Goal: Task Accomplishment & Management: Manage account settings

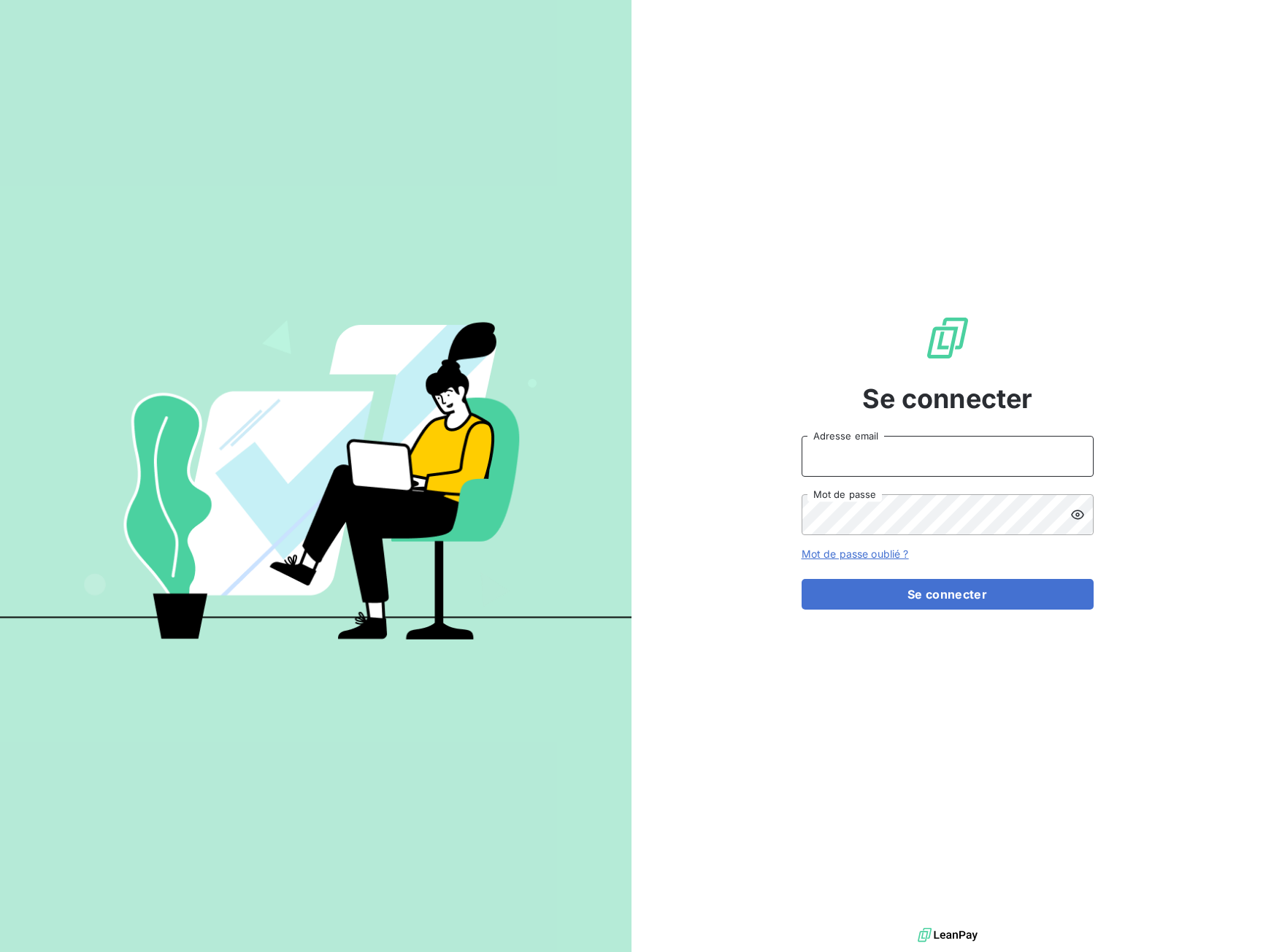
click at [916, 462] on input "Adresse email" at bounding box center [948, 457] width 292 height 41
type input "[EMAIL_ADDRESS][DOMAIN_NAME]"
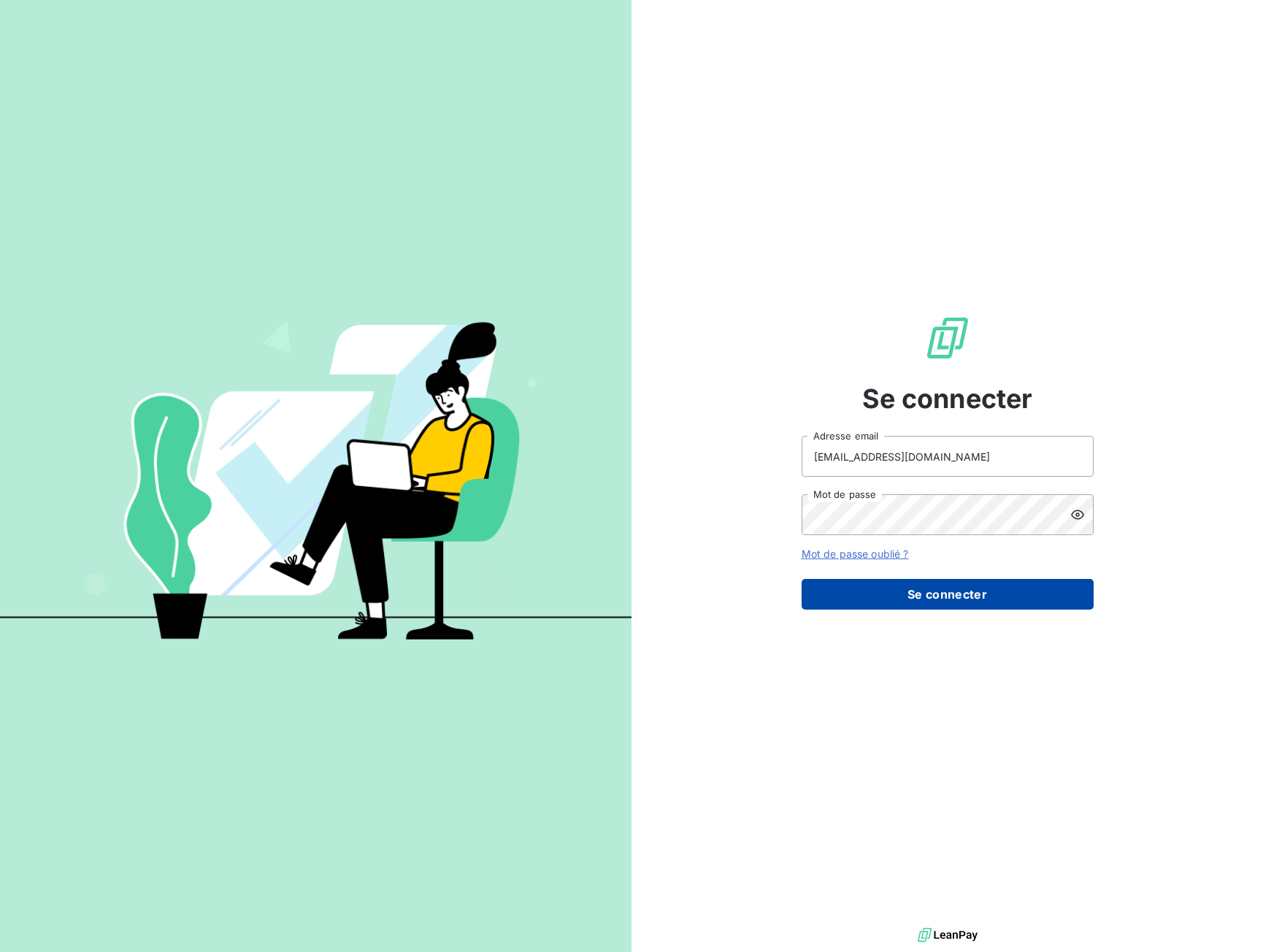
click at [919, 595] on button "Se connecter" at bounding box center [948, 595] width 292 height 31
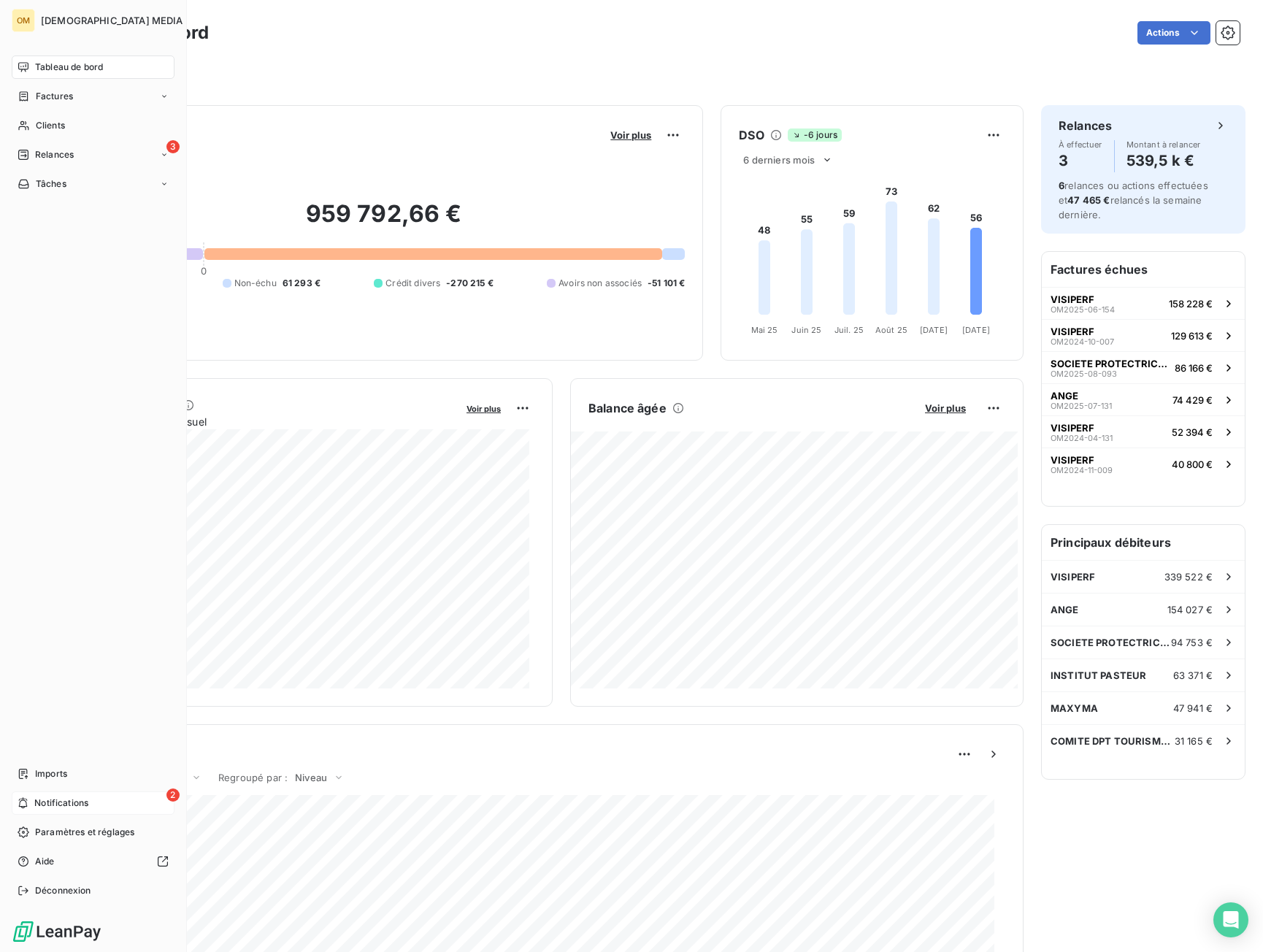
click at [21, 808] on icon at bounding box center [23, 803] width 11 height 12
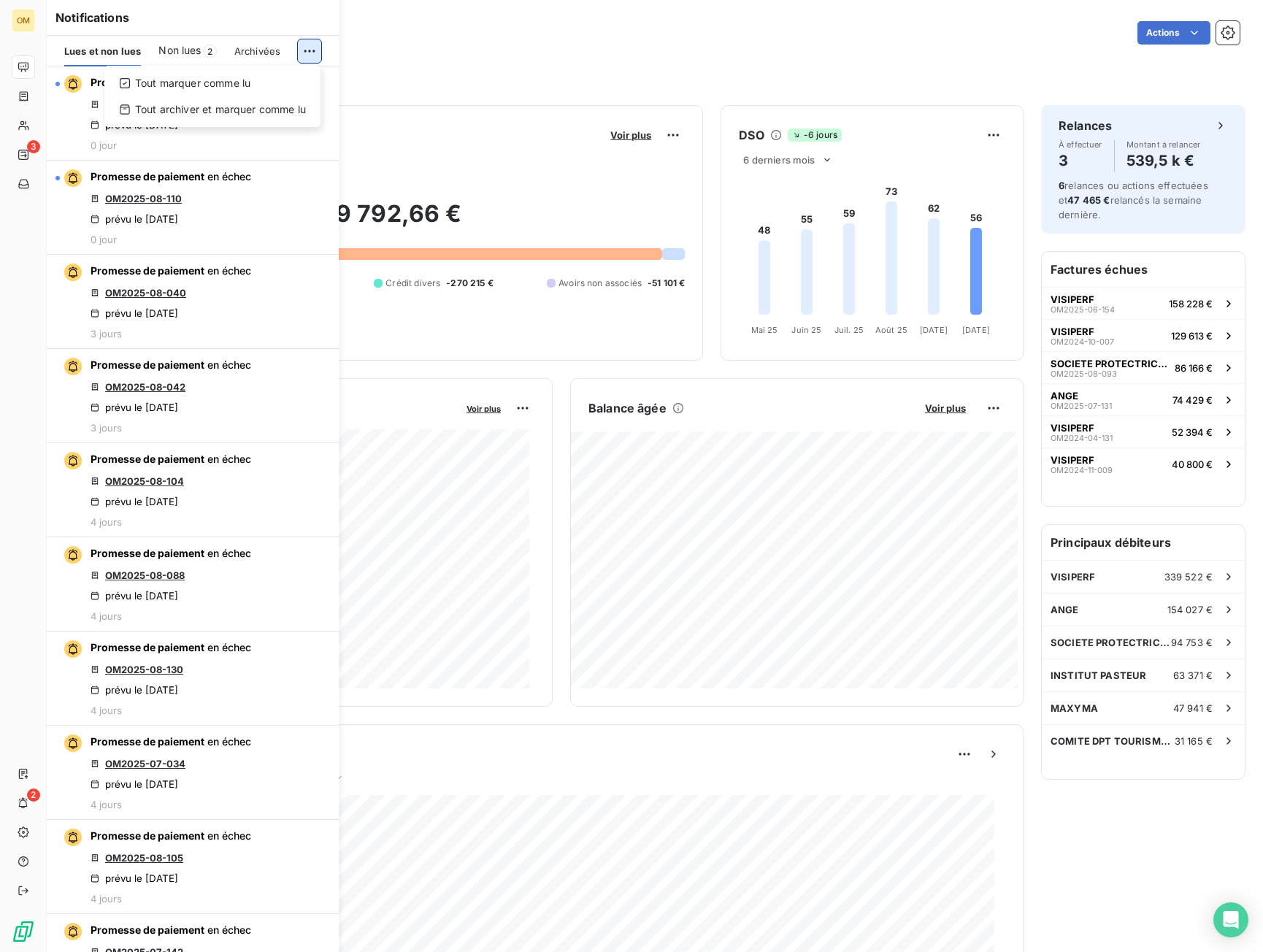
click at [305, 51] on html "OM 3 2 Tableau de bord Actions Filtrer Encours client Voir plus 959 792,66 € 0 …" at bounding box center [632, 476] width 1263 height 952
click at [305, 73] on div "Tout marquer comme lu" at bounding box center [212, 83] width 204 height 23
click at [29, 64] on div at bounding box center [23, 68] width 23 height 23
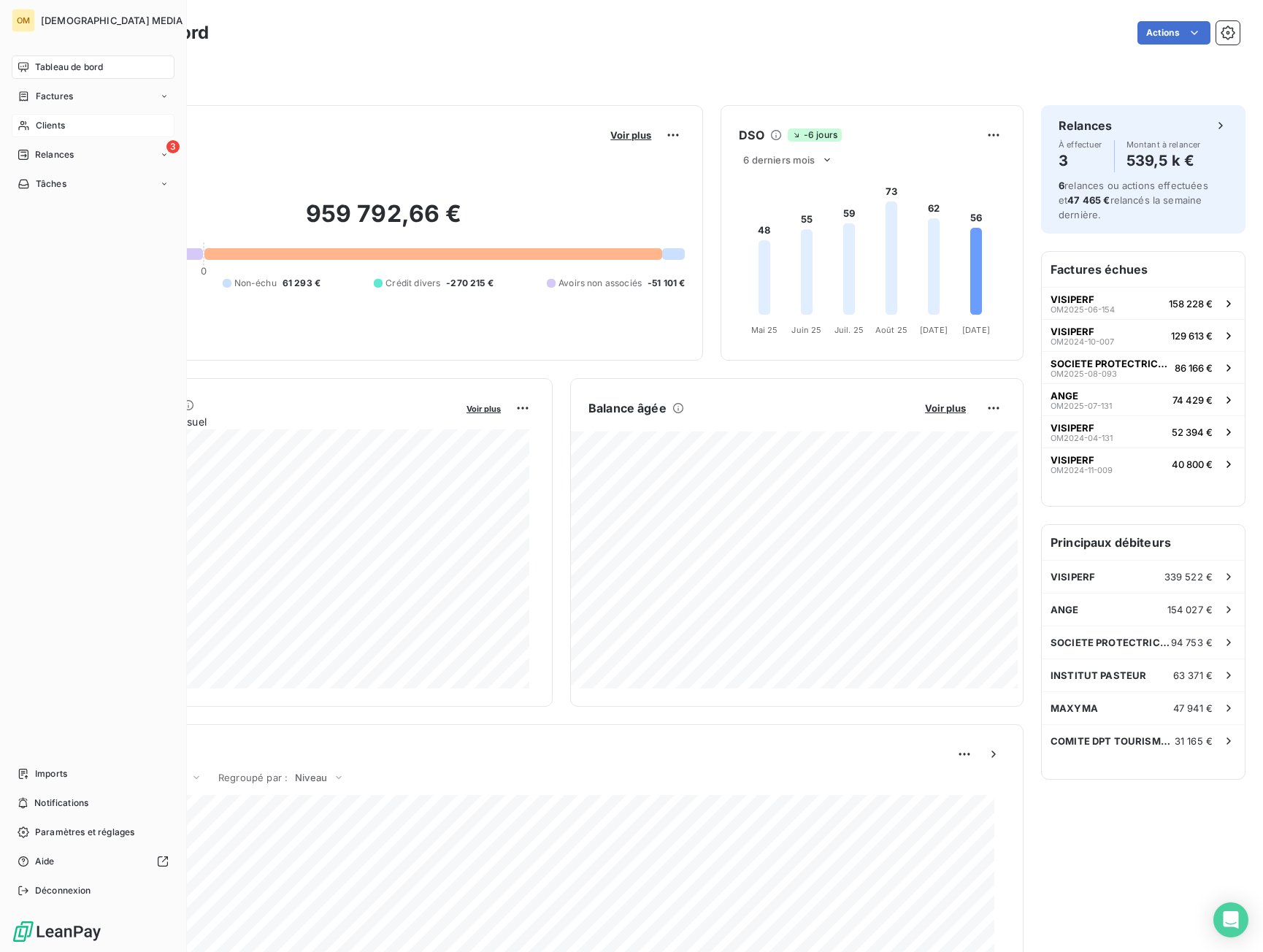
click at [32, 128] on div "Clients" at bounding box center [93, 126] width 163 height 23
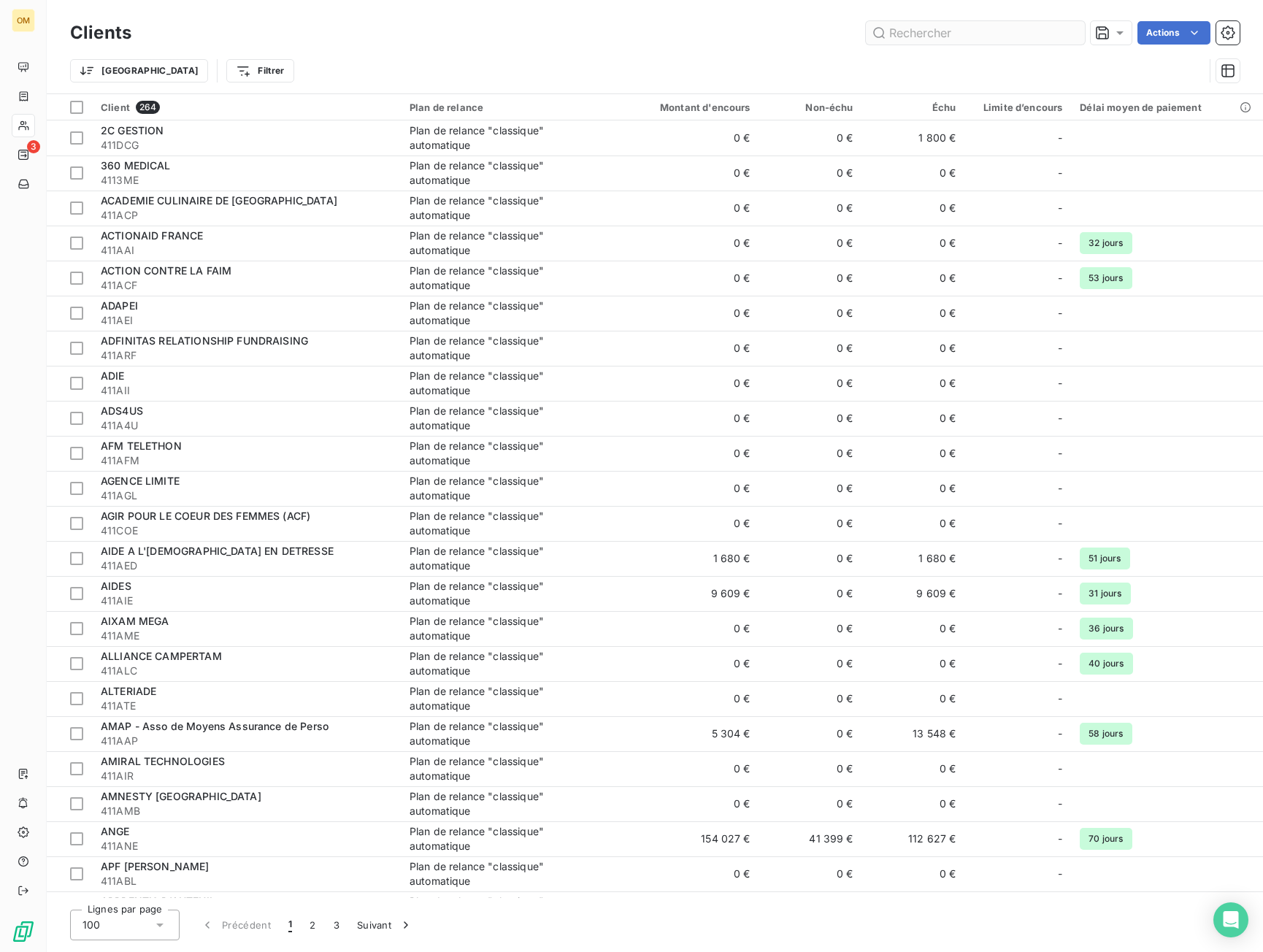
click at [947, 38] on input "text" at bounding box center [975, 33] width 219 height 23
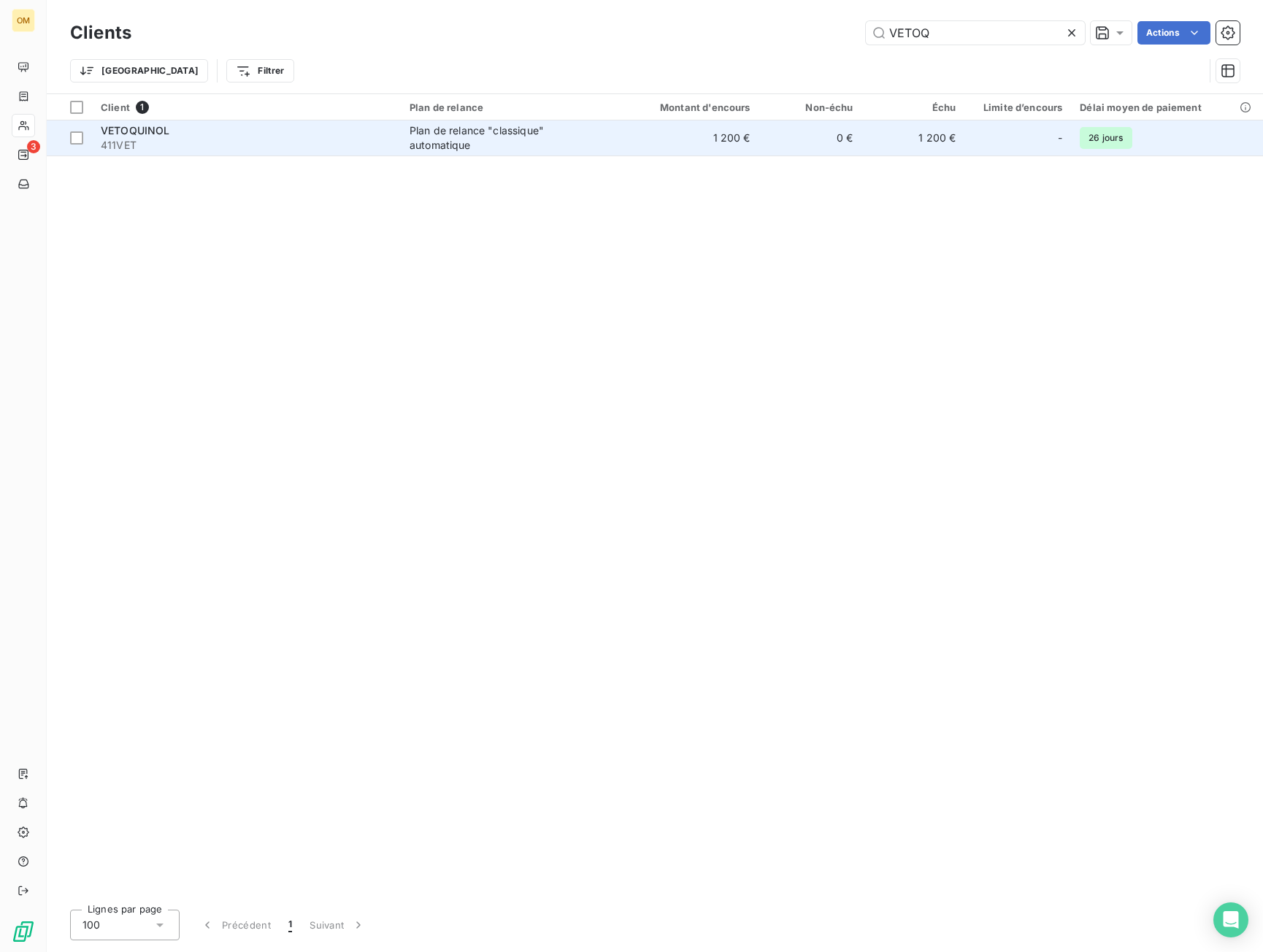
type input "VETOQ"
click at [851, 127] on td "0 €" at bounding box center [811, 138] width 103 height 35
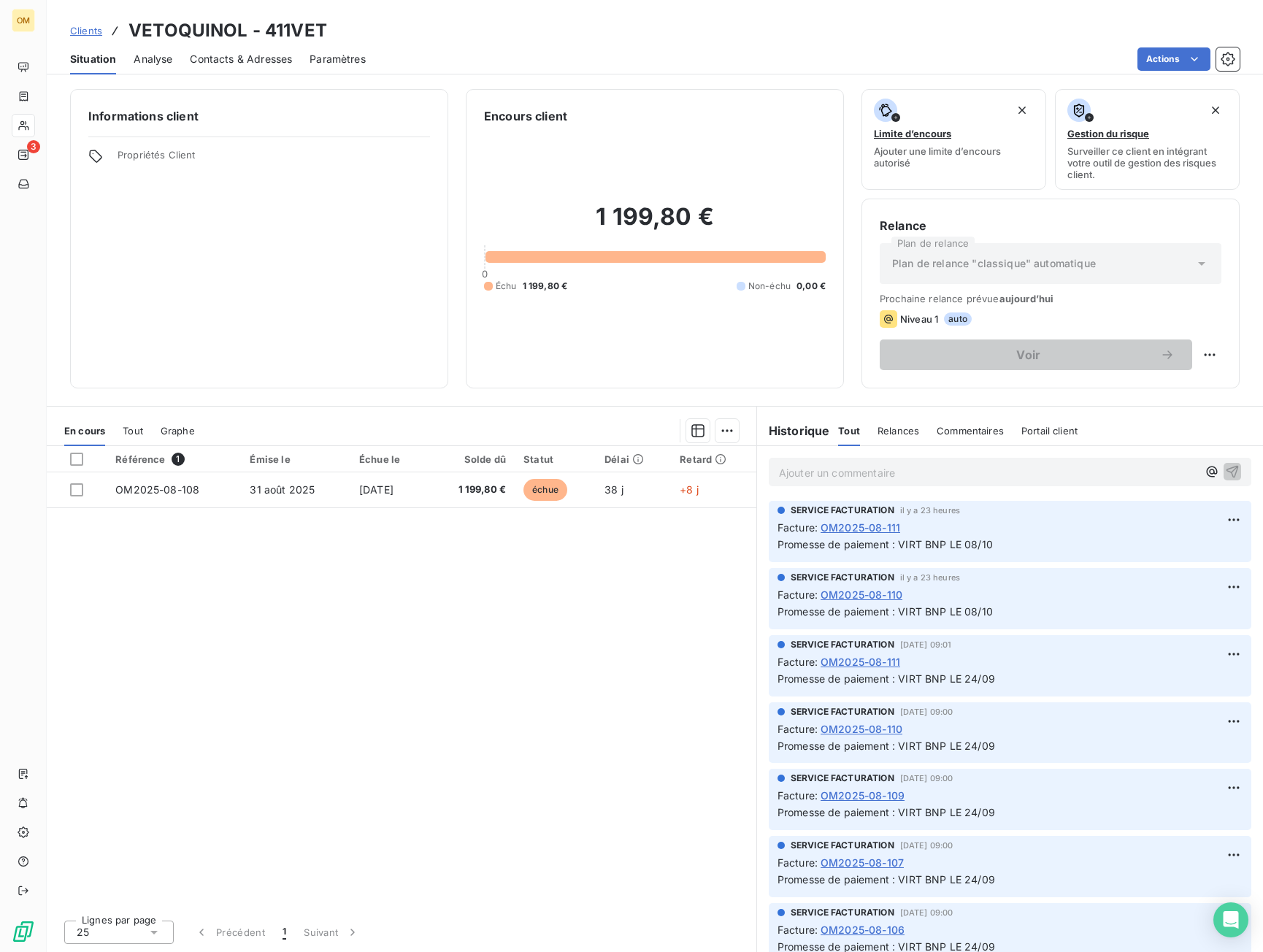
drag, startPoint x: 452, startPoint y: 477, endPoint x: 755, endPoint y: 217, distance: 399.3
click at [452, 478] on td "1 199,80 €" at bounding box center [471, 490] width 87 height 35
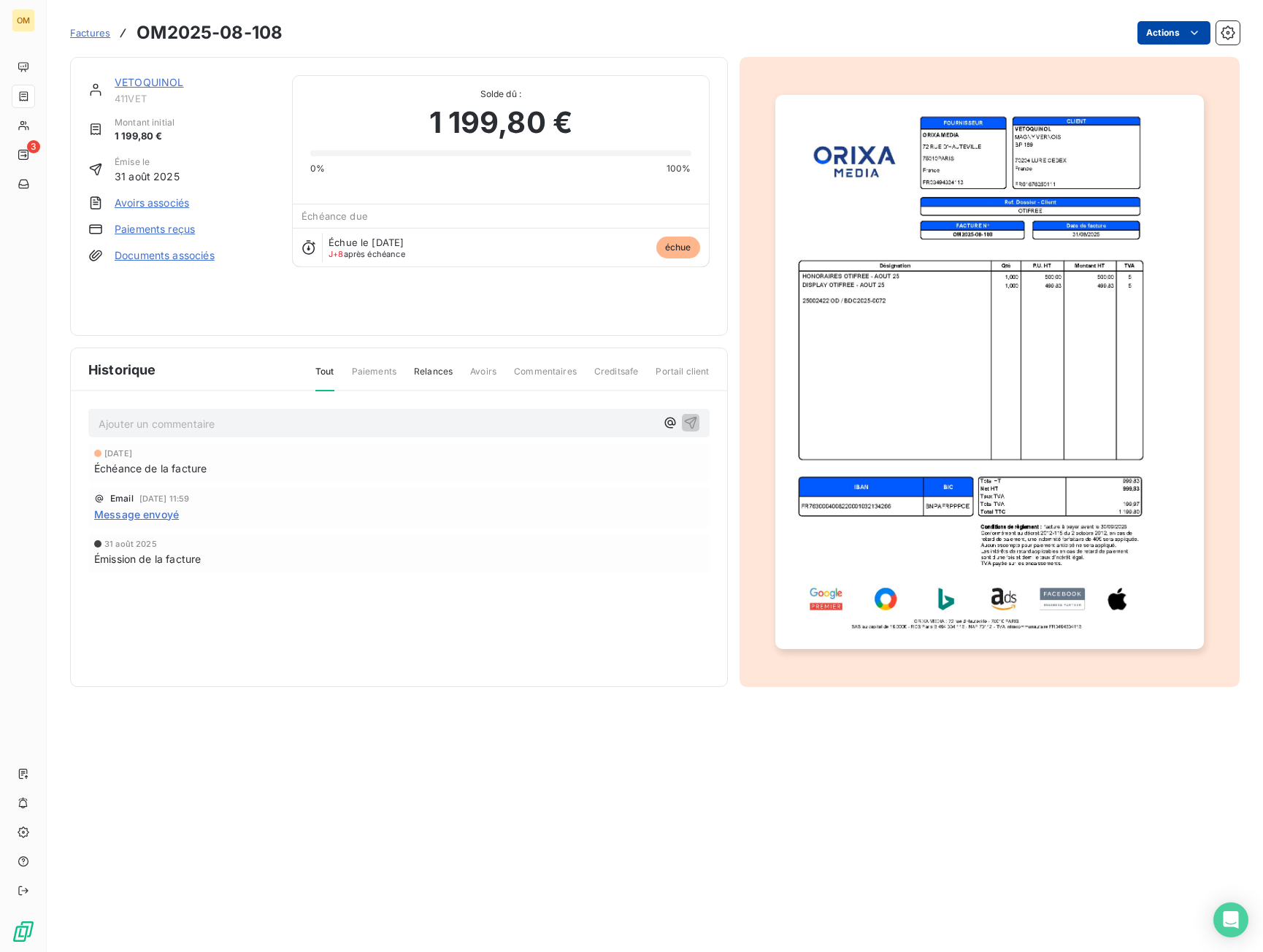
click at [1151, 32] on html "OM 3 Factures OM2025-08-108 Actions VETOQUINOL 411VET Montant initial 1 199,80 …" at bounding box center [632, 476] width 1263 height 952
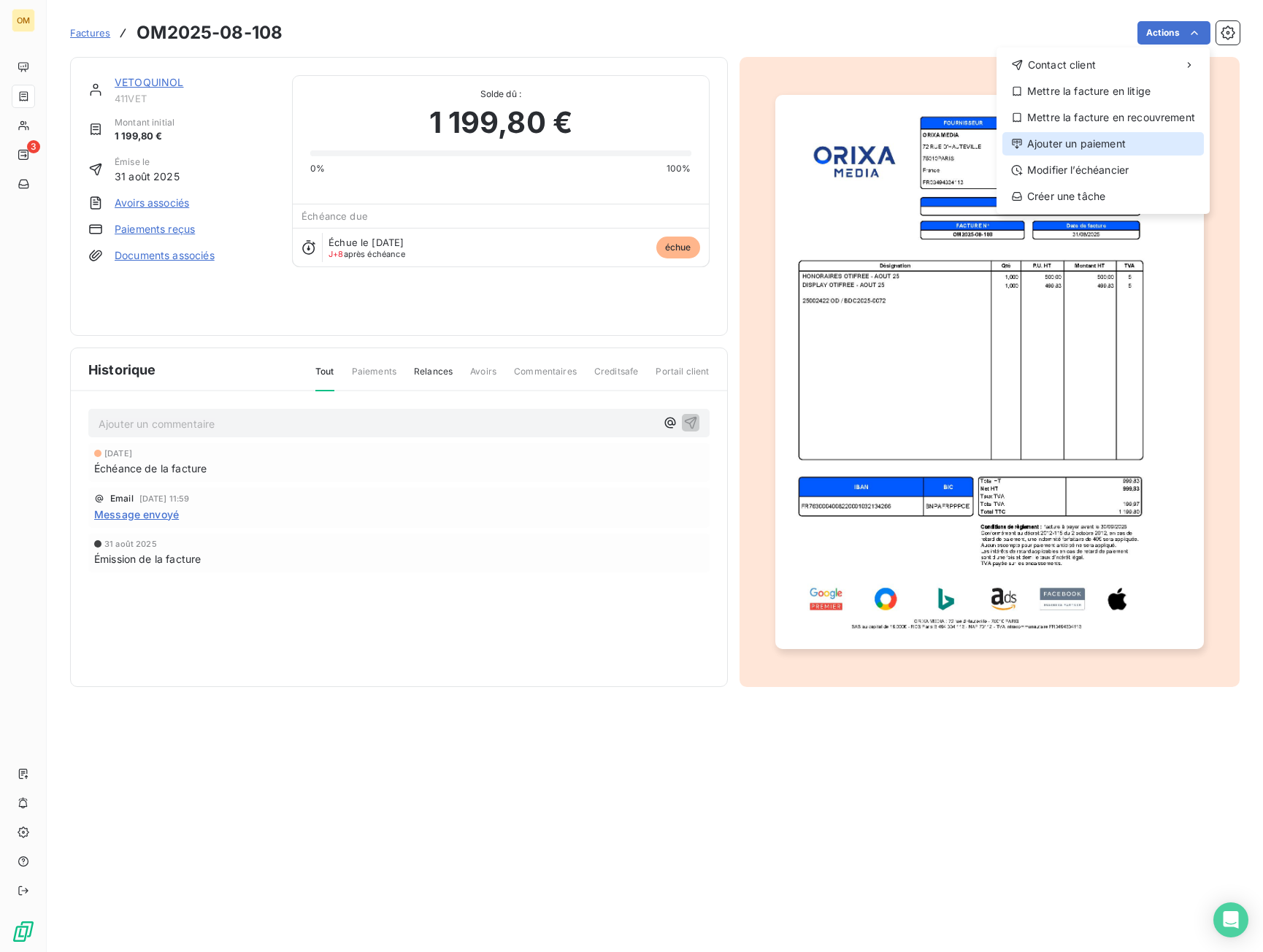
click at [1080, 150] on div "Ajouter un paiement" at bounding box center [1103, 144] width 201 height 23
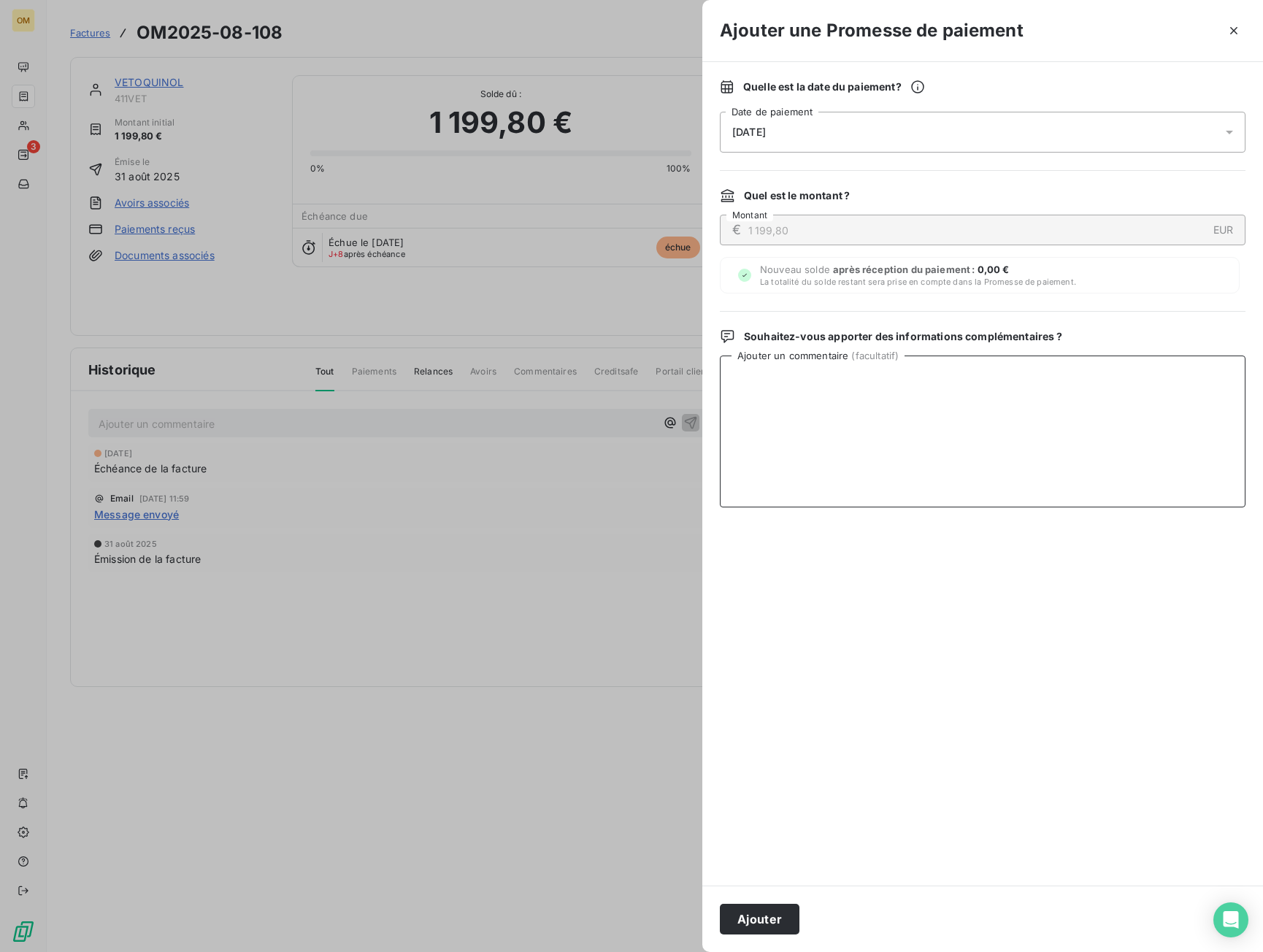
click at [1014, 380] on textarea "Ajouter un commentaire ( facultatif )" at bounding box center [982, 431] width 526 height 152
type textarea "VIRT BNP LE 08/10"
drag, startPoint x: 748, startPoint y: 920, endPoint x: 783, endPoint y: 912, distance: 35.9
click at [753, 919] on button "Ajouter" at bounding box center [759, 919] width 79 height 31
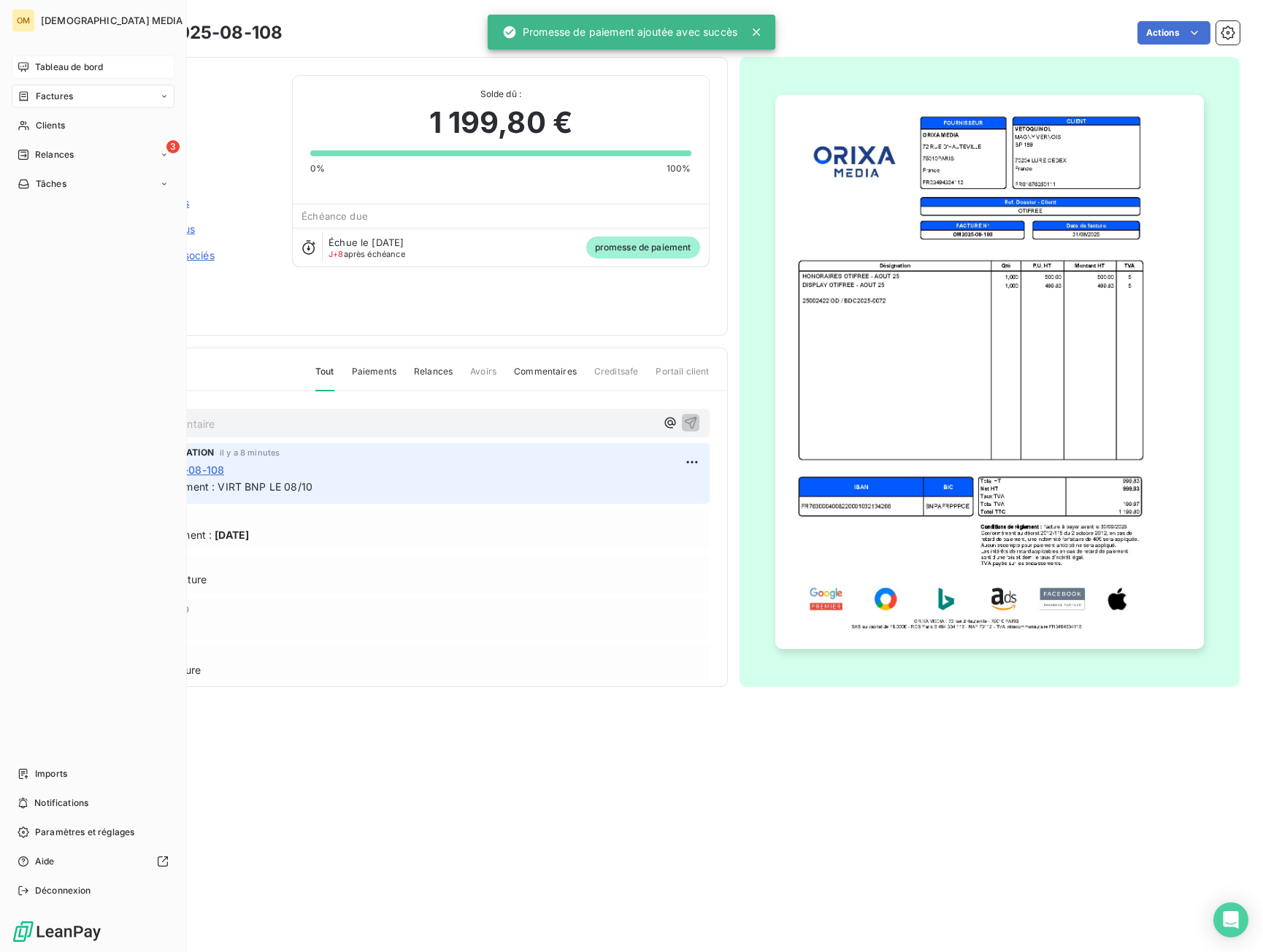
click at [29, 71] on div "Tableau de bord" at bounding box center [93, 68] width 163 height 23
